Goal: Find specific page/section: Find specific page/section

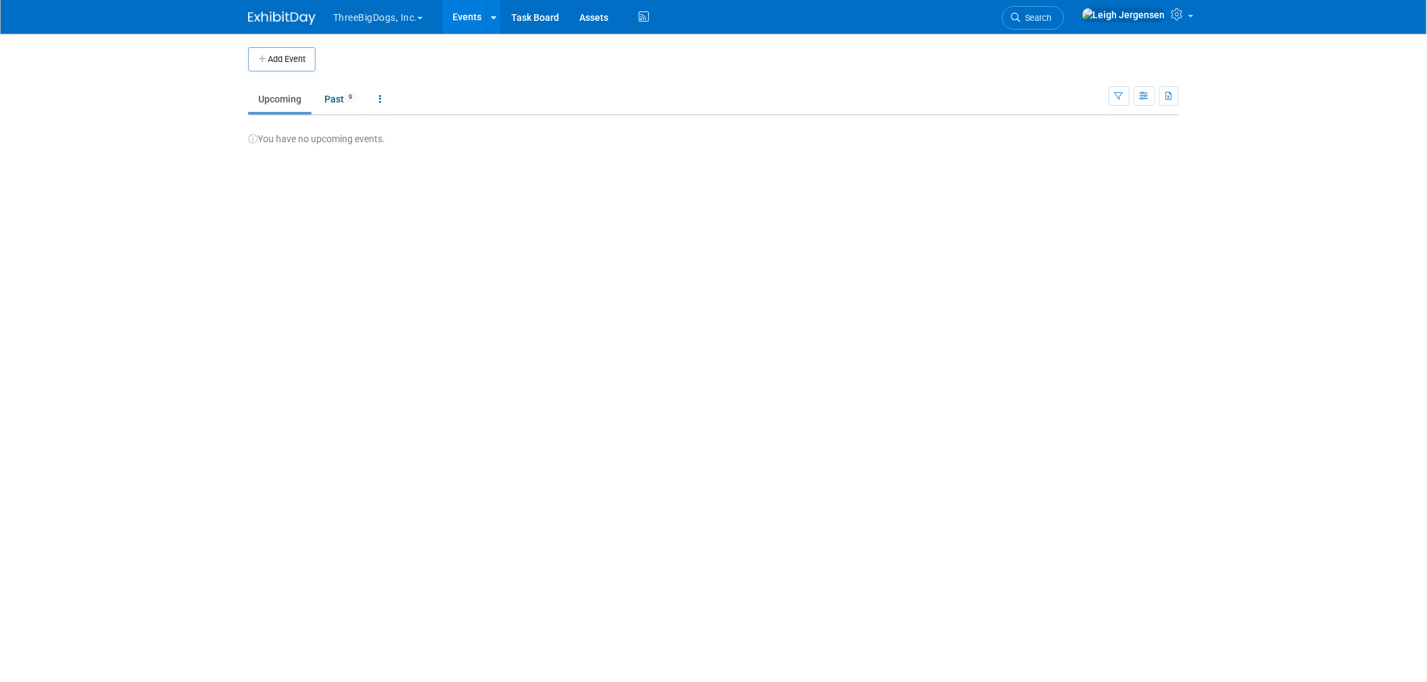
click at [367, 11] on button "ThreeBigDogs, Inc." at bounding box center [386, 15] width 108 height 30
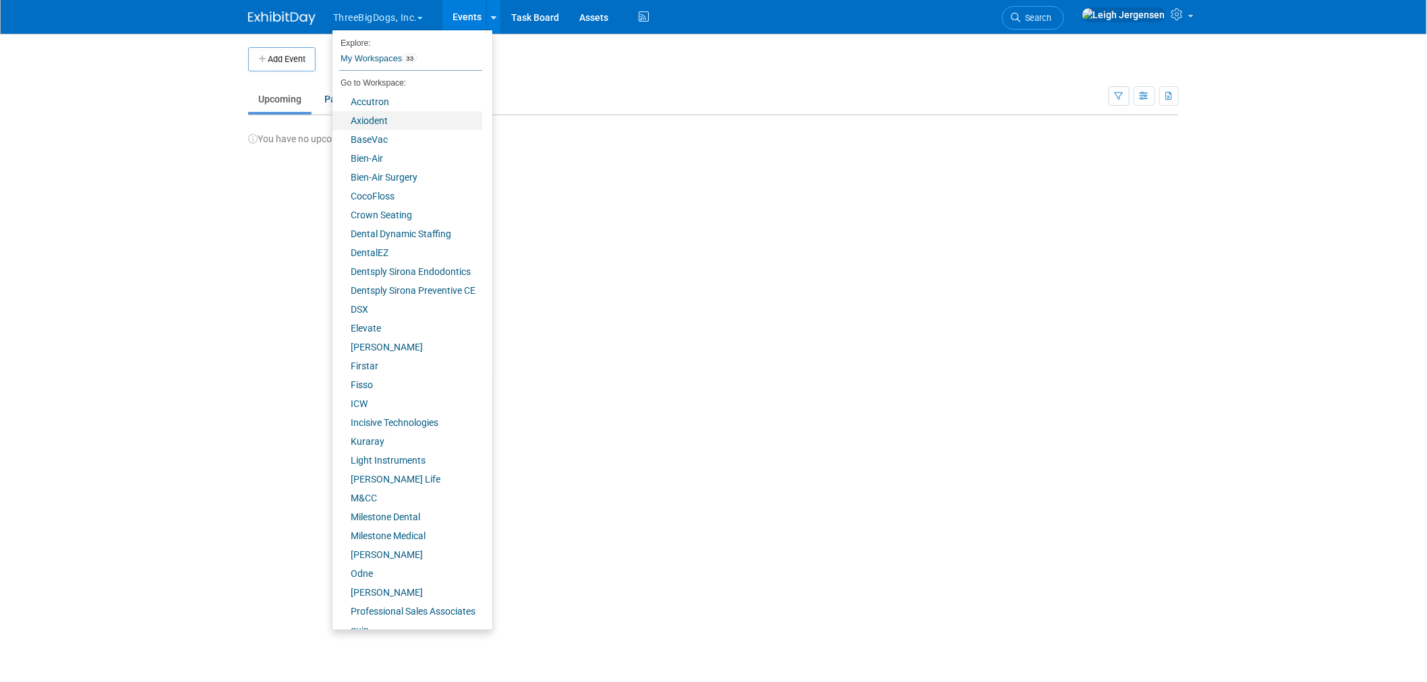
click at [382, 123] on link "Axiodent" at bounding box center [407, 120] width 150 height 19
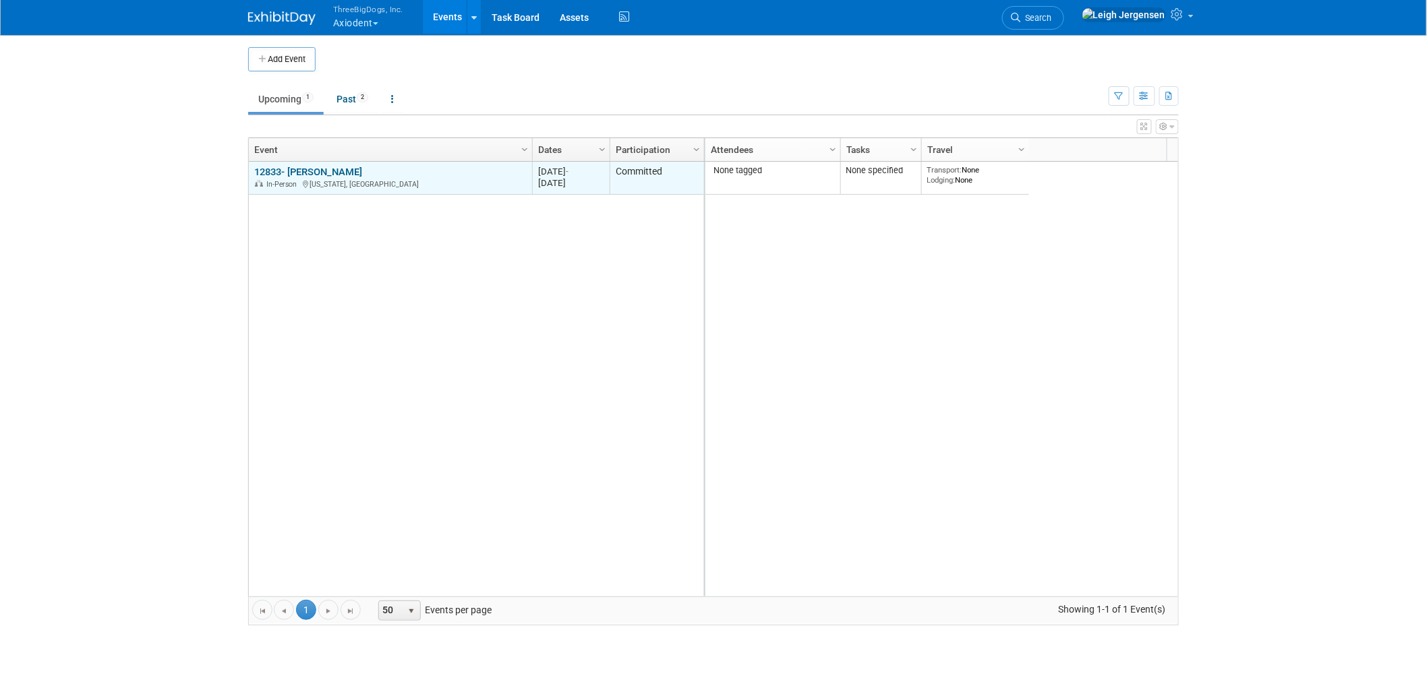
click at [328, 171] on link "12833- [PERSON_NAME]" at bounding box center [308, 172] width 108 height 12
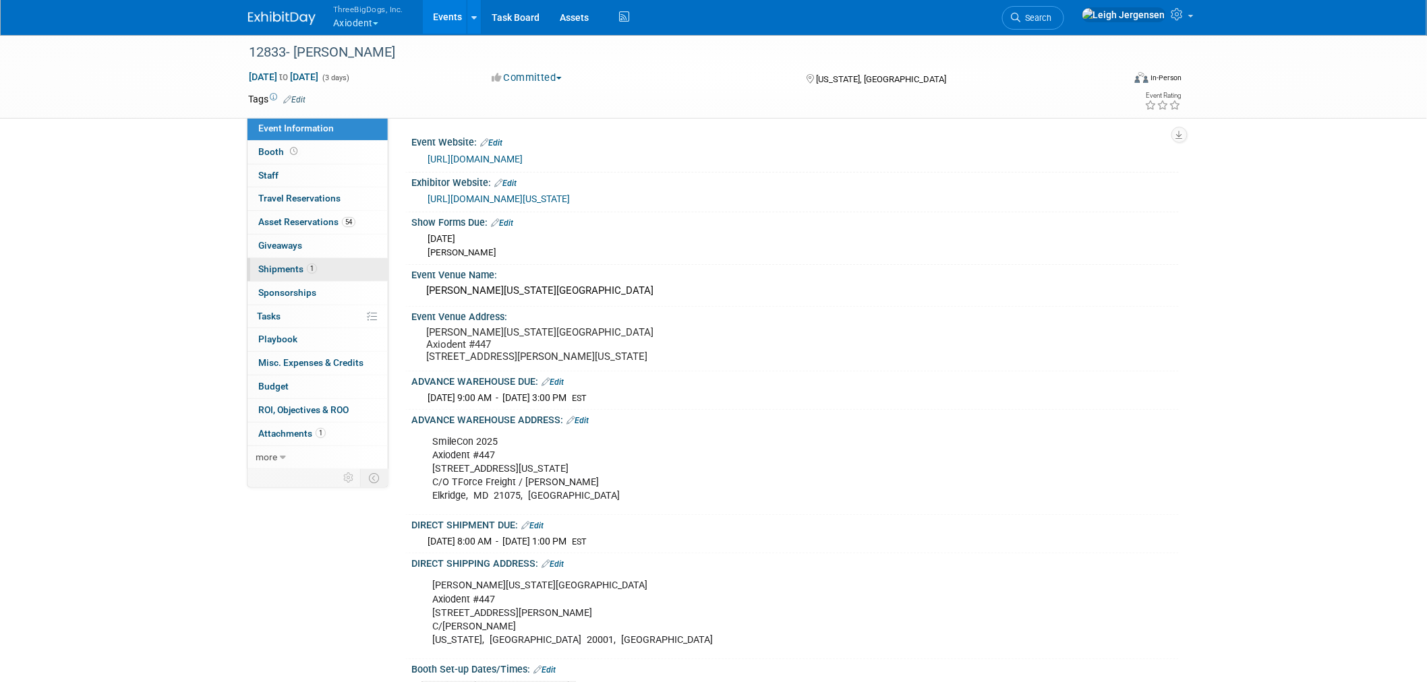
click at [285, 268] on span "Shipments 1" at bounding box center [287, 269] width 59 height 11
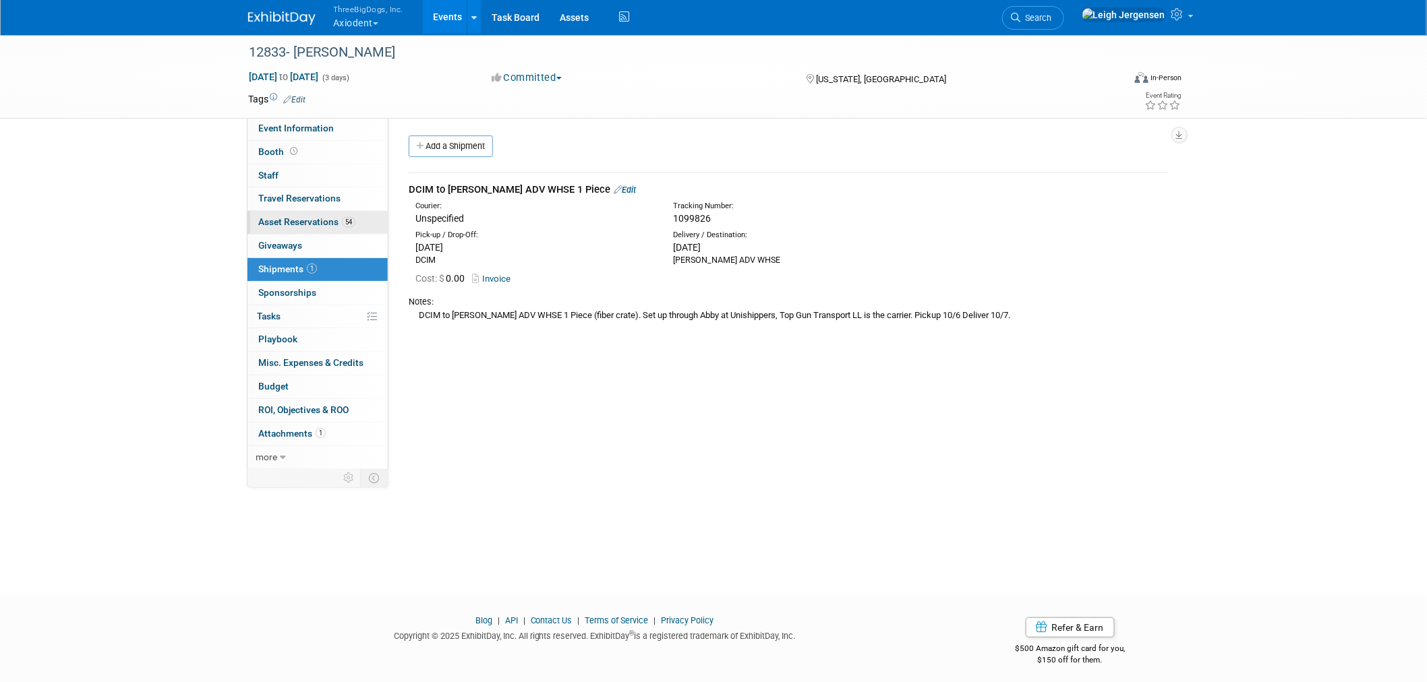
click at [295, 218] on span "Asset Reservations 54" at bounding box center [306, 221] width 97 height 11
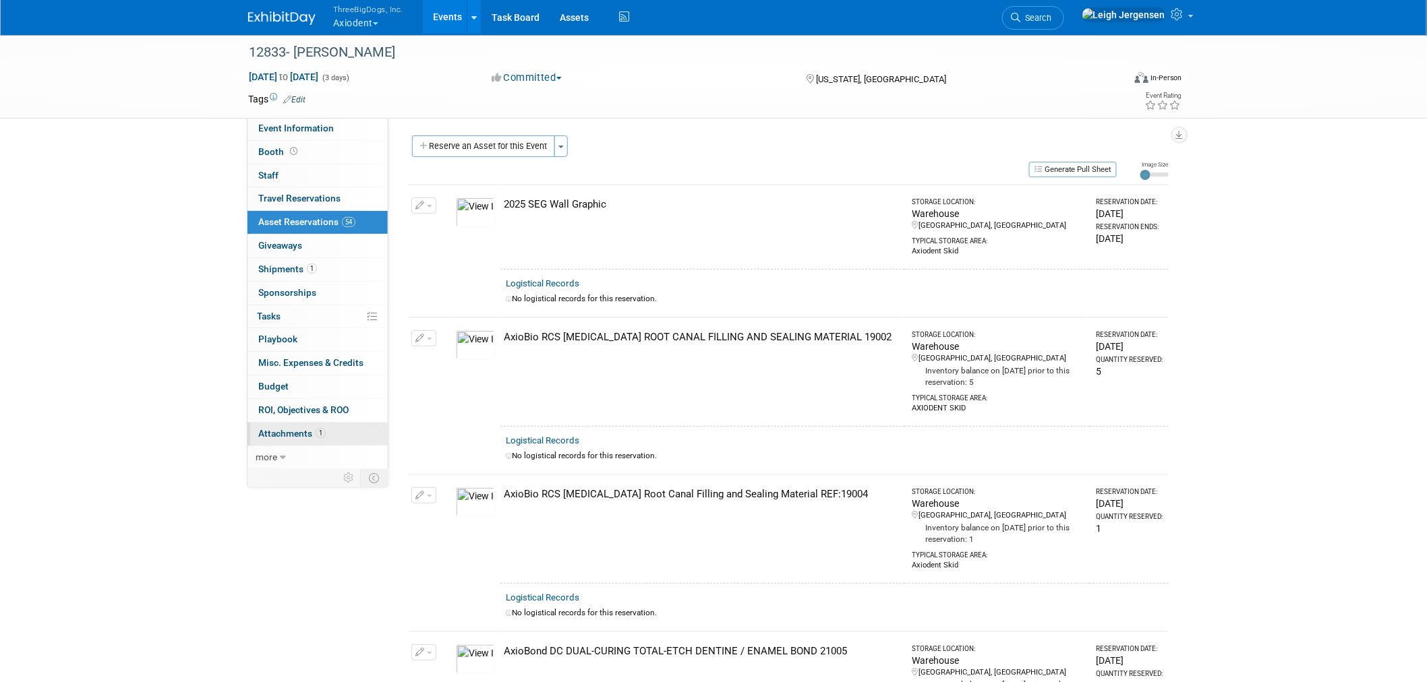
click at [268, 435] on span "Attachments 1" at bounding box center [291, 433] width 67 height 11
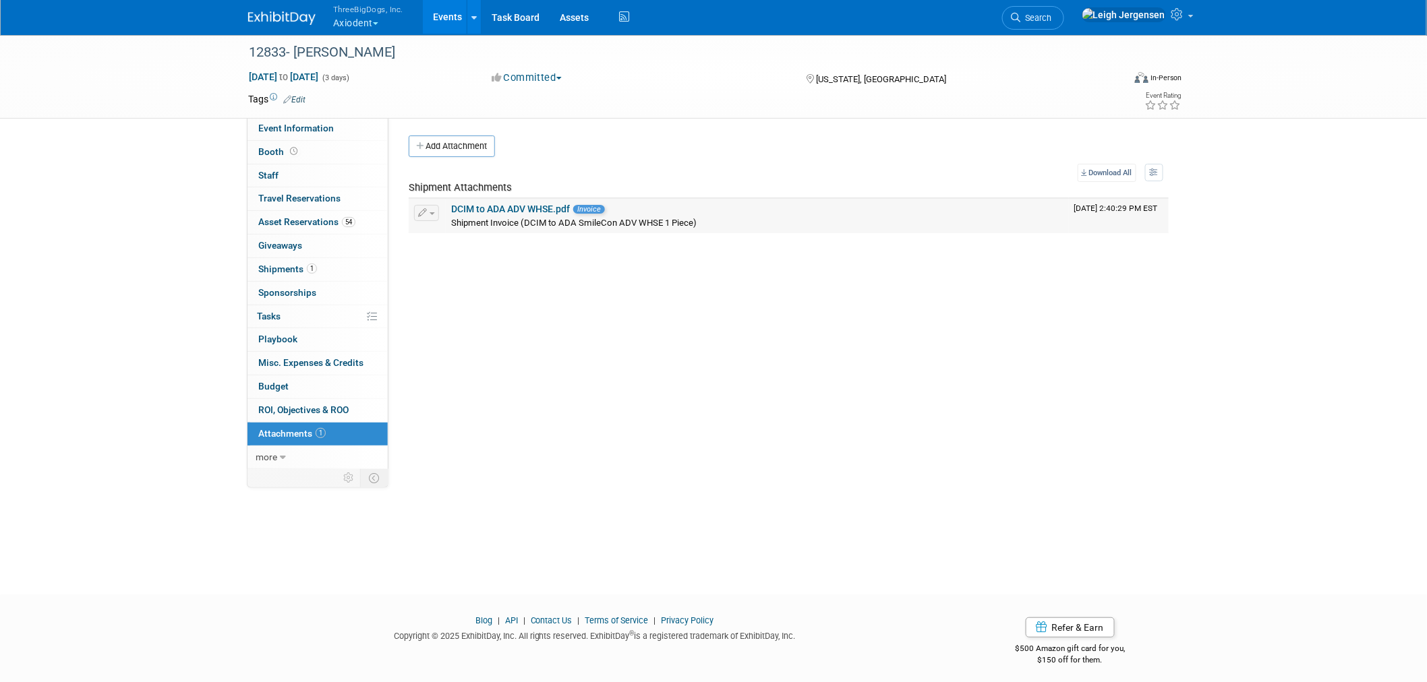
click at [535, 204] on link "DCIM to ADA ADV WHSE.pdf" at bounding box center [510, 209] width 119 height 11
click at [361, 19] on button "ThreeBigDogs, Inc. Axiodent" at bounding box center [376, 17] width 88 height 35
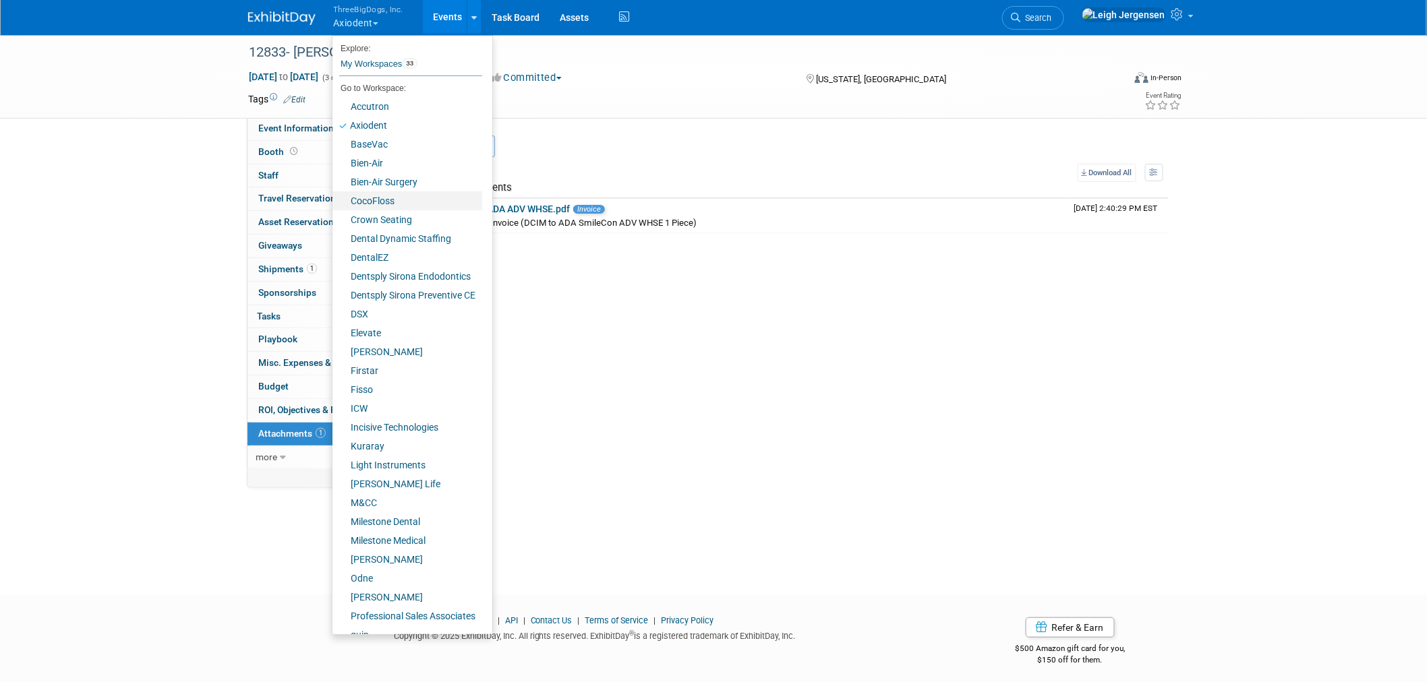
click at [380, 196] on link "CocoFloss" at bounding box center [407, 201] width 150 height 19
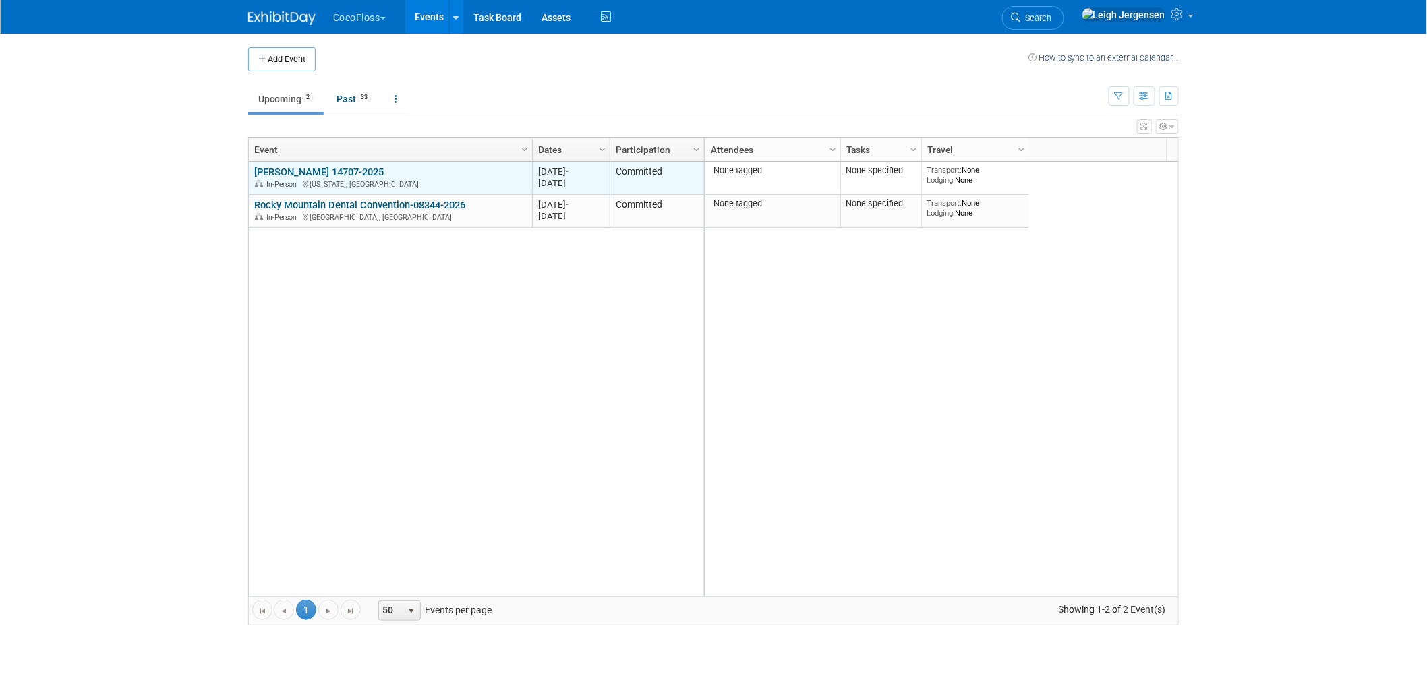
click at [359, 169] on link "ADA SmileCon 14707-2025" at bounding box center [318, 172] width 129 height 12
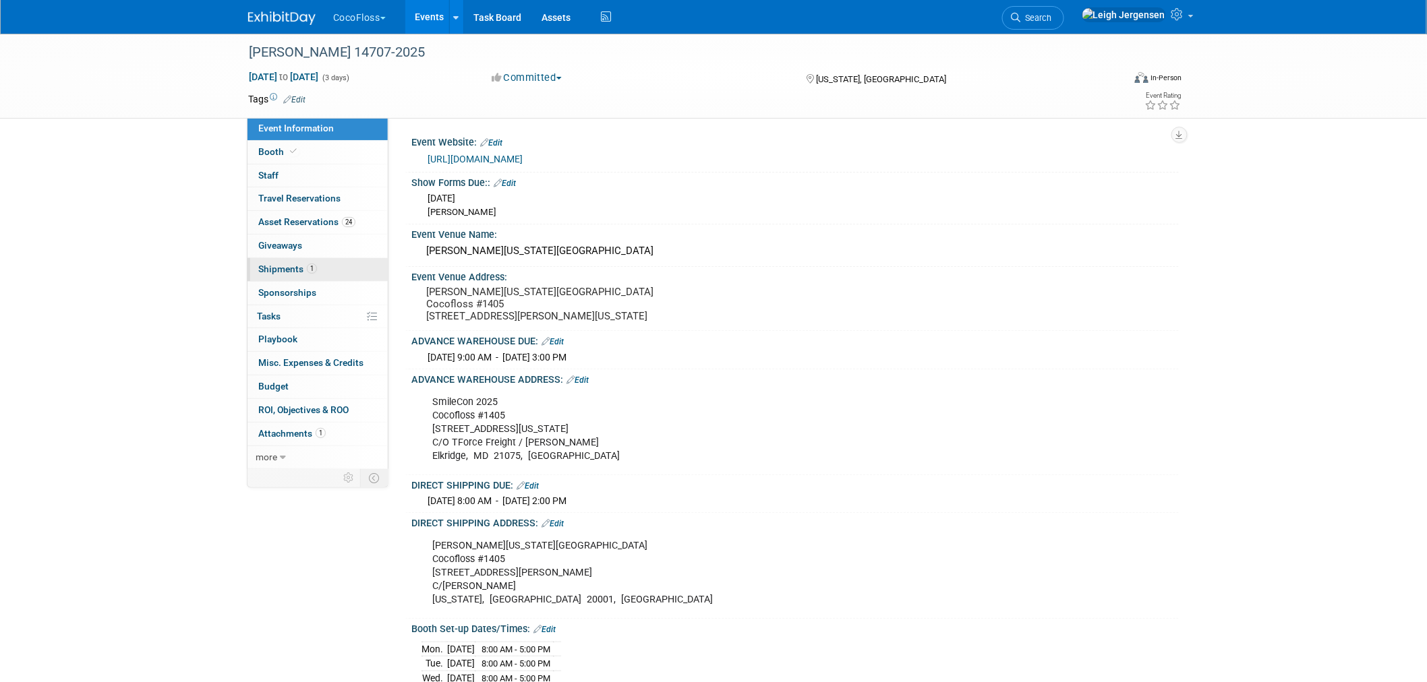
click at [285, 272] on span "Shipments 1" at bounding box center [287, 269] width 59 height 11
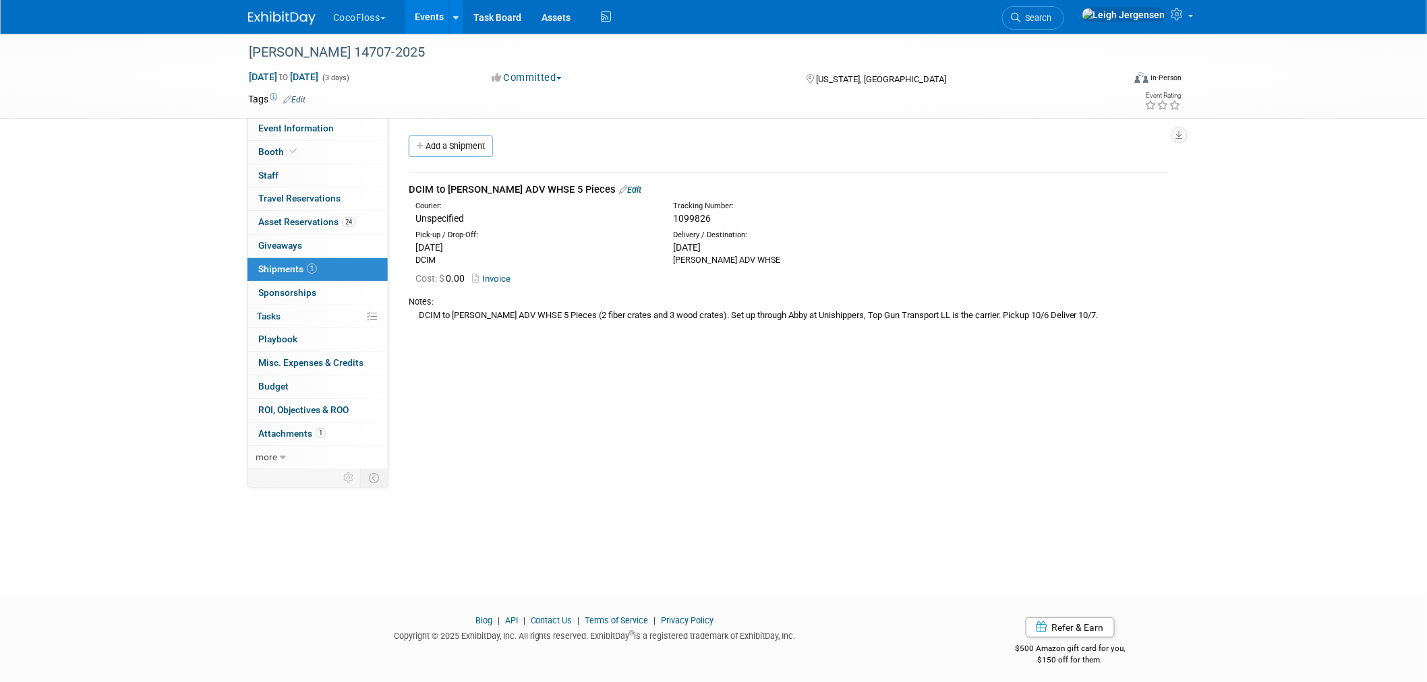
click at [503, 276] on link "Invoice" at bounding box center [494, 279] width 44 height 10
